Goal: Find specific page/section: Find specific page/section

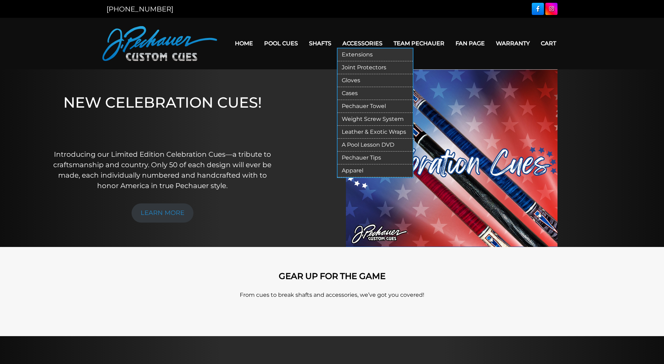
click at [362, 133] on link "Leather & Exotic Wraps" at bounding box center [375, 132] width 75 height 13
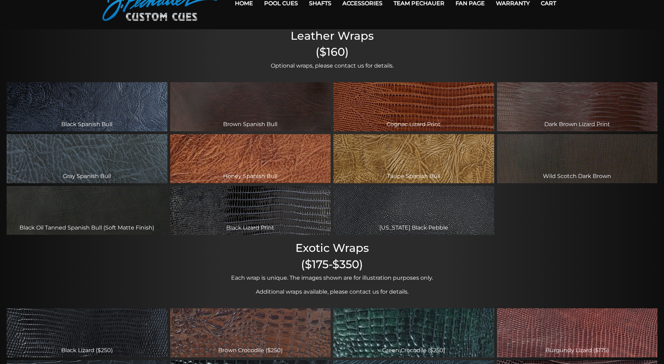
scroll to position [52, 0]
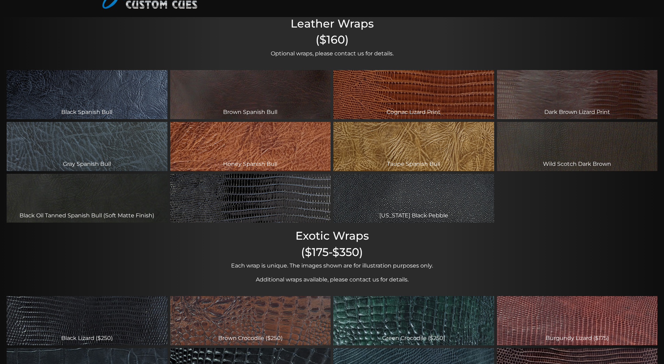
click at [273, 197] on div "Black Lizard Print" at bounding box center [250, 198] width 161 height 49
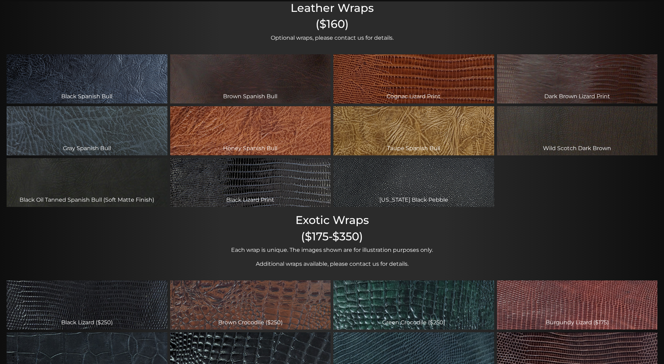
scroll to position [0, 0]
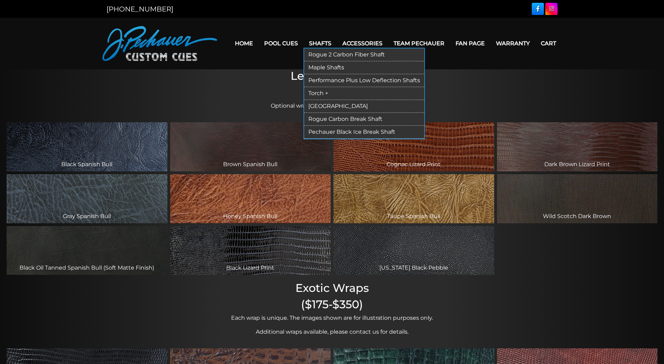
click at [339, 91] on link "Torch +" at bounding box center [364, 93] width 120 height 13
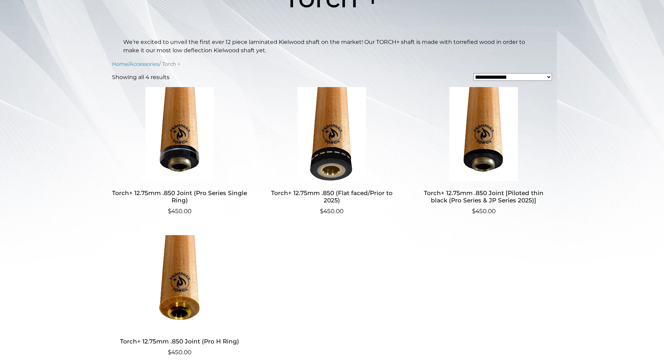
scroll to position [135, 0]
